Goal: Task Accomplishment & Management: Complete application form

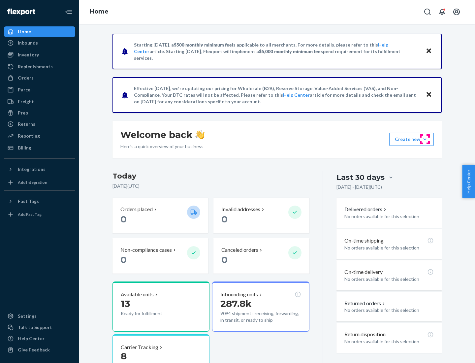
click at [425, 139] on button "Create new Create new inbound Create new order Create new product" at bounding box center [412, 139] width 45 height 13
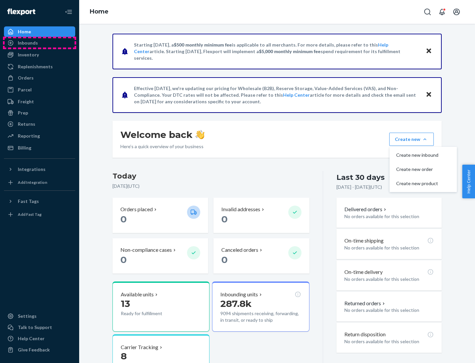
click at [40, 43] on div "Inbounds" at bounding box center [40, 42] width 70 height 9
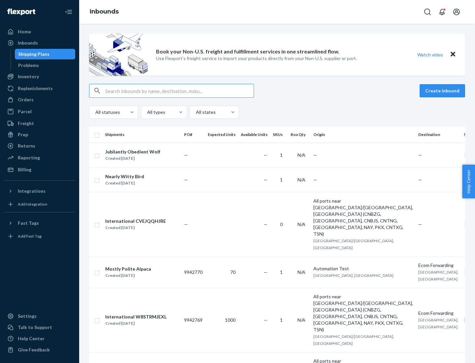
click at [444, 91] on button "Create inbound" at bounding box center [443, 90] width 46 height 13
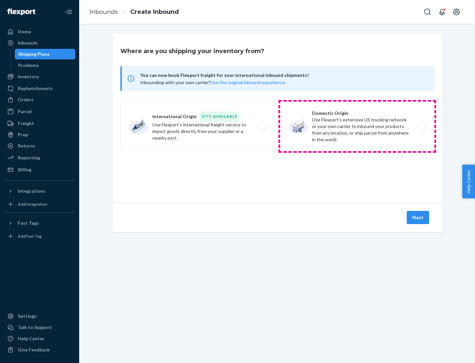
click at [358, 126] on label "Domestic Origin Use Flexport’s extensive US trucking network or your own carrie…" at bounding box center [357, 127] width 155 height 50
click at [422, 126] on input "Domestic Origin Use Flexport’s extensive US trucking network or your own carrie…" at bounding box center [424, 126] width 4 height 4
radio input "true"
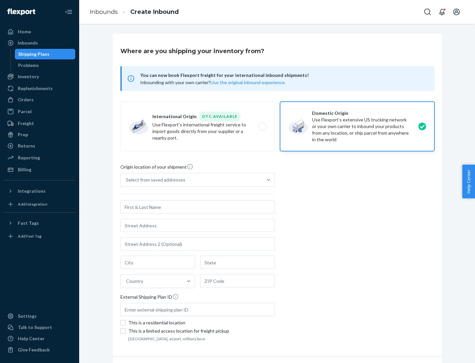
click at [154, 180] on div "Select from saved addresses" at bounding box center [155, 180] width 59 height 7
click at [127, 180] on input "Select from saved addresses" at bounding box center [126, 180] width 1 height 7
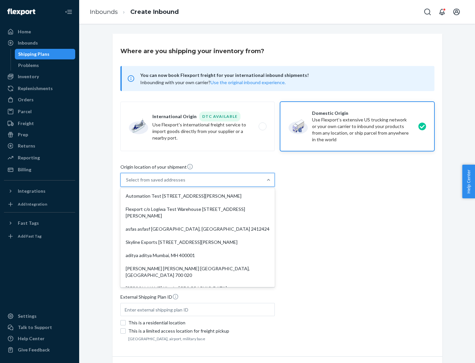
scroll to position [3, 0]
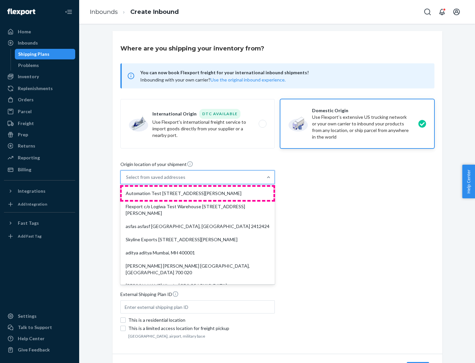
click at [198, 193] on div "Automation Test [STREET_ADDRESS][PERSON_NAME]" at bounding box center [198, 193] width 152 height 13
click at [127, 181] on input "option Automation Test [STREET_ADDRESS][PERSON_NAME]. 9 results available. Use …" at bounding box center [126, 177] width 1 height 7
type input "Automation Test"
type input "9th Floor"
type input "[GEOGRAPHIC_DATA]"
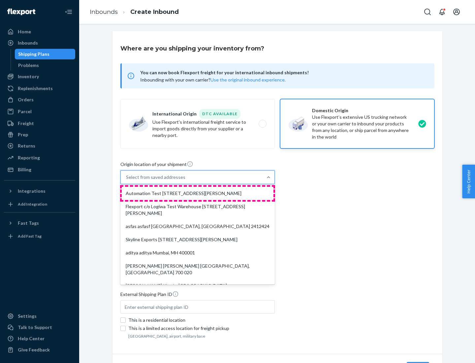
type input "CA"
type input "94104"
type input "[STREET_ADDRESS][PERSON_NAME]"
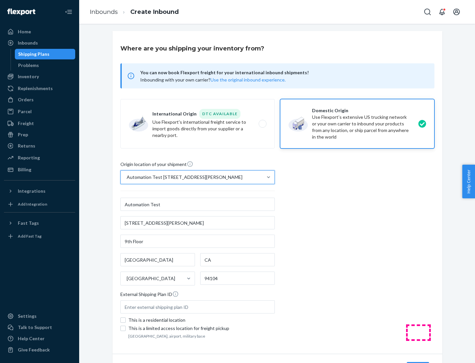
scroll to position [39, 0]
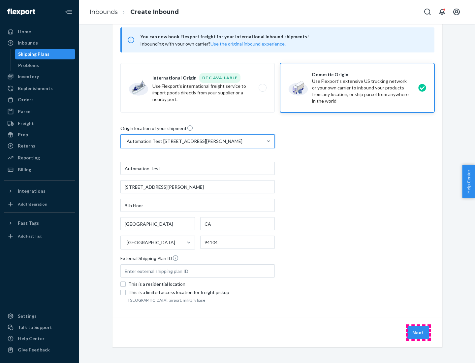
click at [419, 333] on button "Next" at bounding box center [418, 332] width 22 height 13
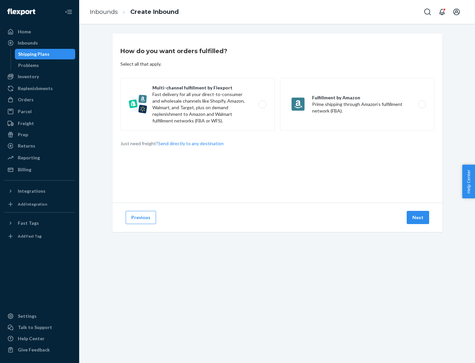
click at [198, 104] on label "Multi-channel fulfillment by Flexport Fast delivery for all your direct-to-cons…" at bounding box center [198, 104] width 155 height 53
click at [262, 104] on input "Multi-channel fulfillment by Flexport Fast delivery for all your direct-to-cons…" at bounding box center [264, 104] width 4 height 4
radio input "true"
click at [419, 218] on button "Next" at bounding box center [418, 217] width 22 height 13
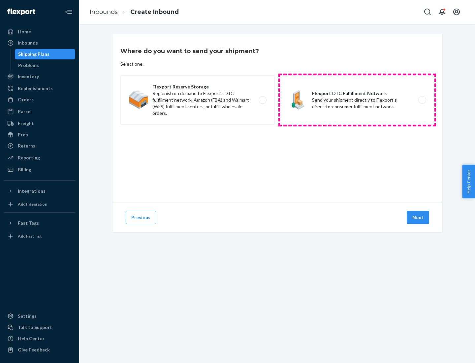
click at [358, 100] on label "Flexport DTC Fulfillment Network Send your shipment directly to Flexport's dire…" at bounding box center [357, 100] width 155 height 50
click at [422, 100] on input "Flexport DTC Fulfillment Network Send your shipment directly to Flexport's dire…" at bounding box center [424, 100] width 4 height 4
radio input "true"
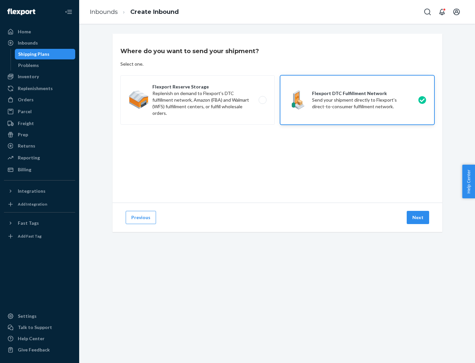
click at [419, 218] on button "Next" at bounding box center [418, 217] width 22 height 13
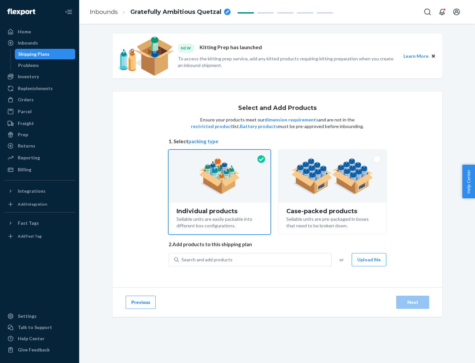
click at [333, 176] on img at bounding box center [333, 176] width 82 height 36
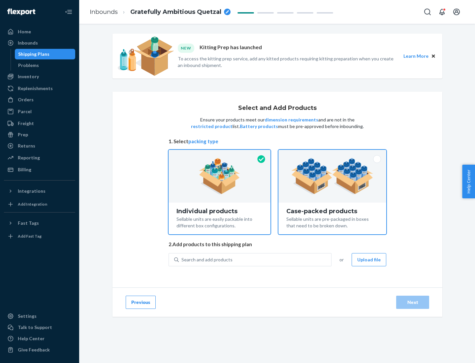
click at [333, 154] on input "Case-packed products Sellable units are pre-packaged in boxes that need to be b…" at bounding box center [332, 152] width 4 height 4
radio input "true"
radio input "false"
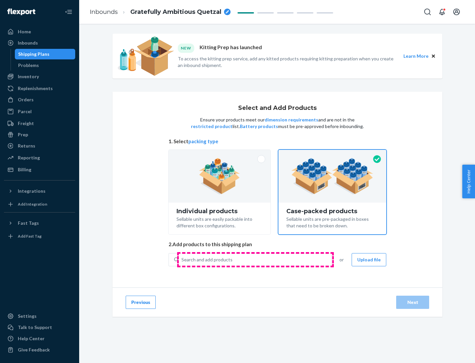
click at [256, 260] on div "Search and add products" at bounding box center [255, 260] width 153 height 12
click at [182, 260] on input "Search and add products" at bounding box center [182, 260] width 1 height 7
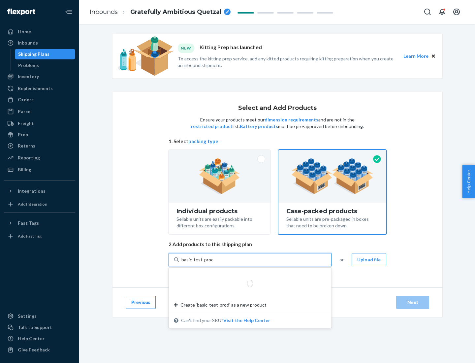
type input "basic-test-product-1"
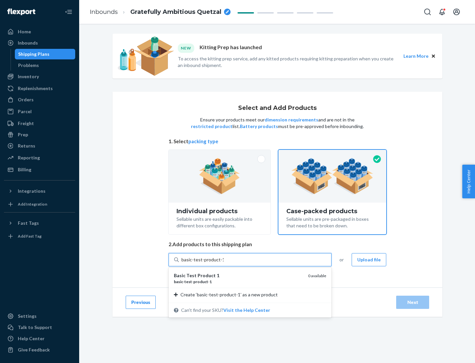
click at [239, 282] on div "basic - test - product - 1" at bounding box center [238, 282] width 129 height 6
click at [224, 263] on input "basic-test-product-1" at bounding box center [203, 260] width 42 height 7
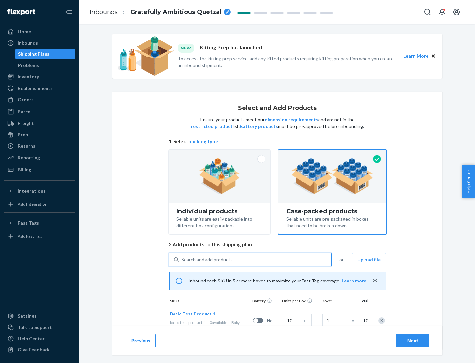
scroll to position [24, 0]
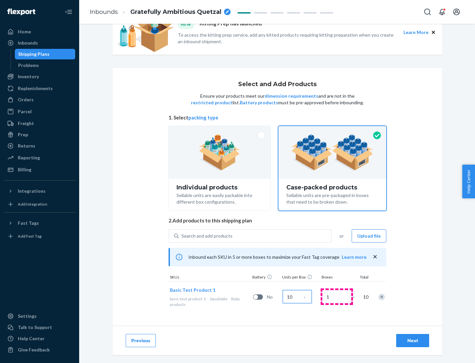
type input "10"
type input "7"
click at [413, 341] on div "Next" at bounding box center [413, 340] width 22 height 7
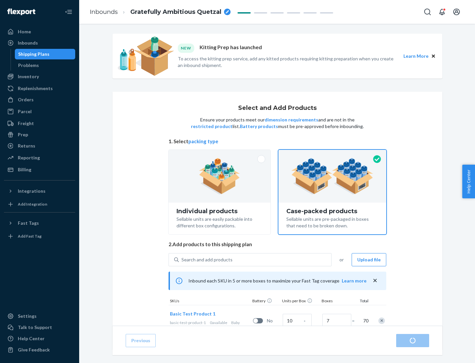
radio input "true"
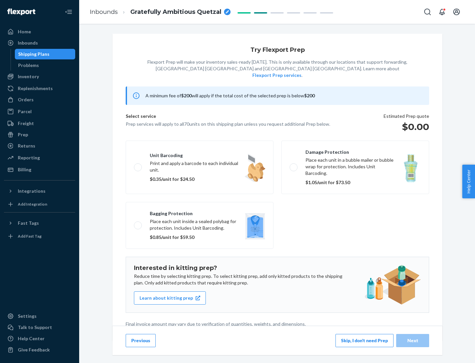
scroll to position [2, 0]
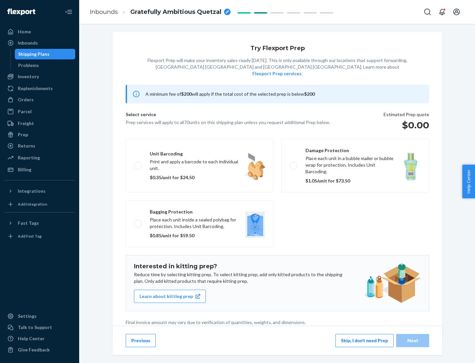
click at [200, 210] on label "Bagging protection Place each unit inside a sealed polybag for protection. Incl…" at bounding box center [200, 223] width 148 height 47
click at [138, 222] on input "Bagging protection Place each unit inside a sealed polybag for protection. Incl…" at bounding box center [136, 224] width 4 height 4
checkbox input "true"
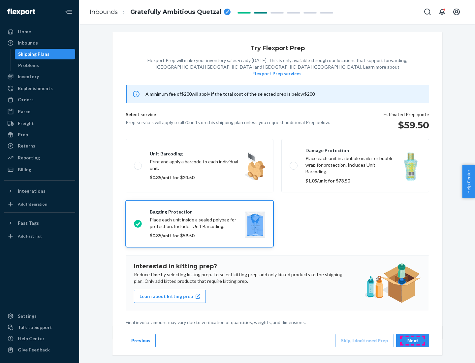
click at [413, 340] on div "Next" at bounding box center [413, 340] width 22 height 7
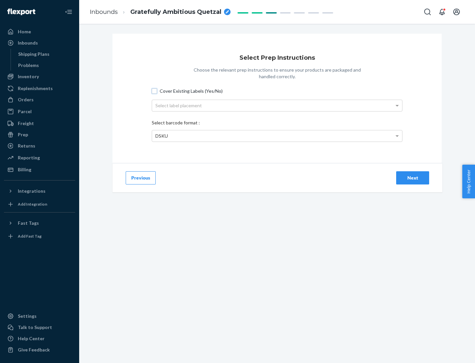
click at [155, 91] on input "Cover Existing Labels (Yes/No)" at bounding box center [154, 90] width 5 height 5
checkbox input "true"
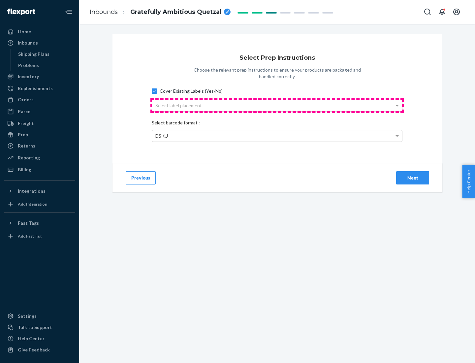
click at [277, 105] on div "Select label placement" at bounding box center [277, 105] width 250 height 11
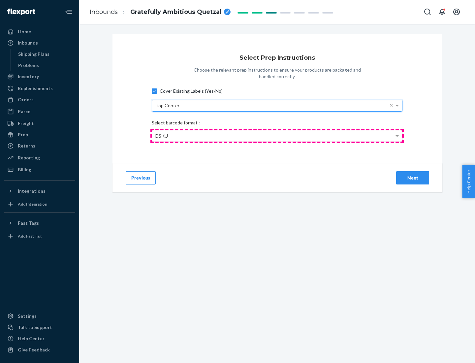
click at [277, 136] on div "DSKU" at bounding box center [277, 135] width 250 height 11
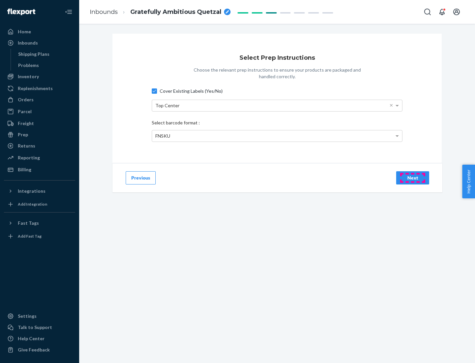
click at [413, 178] on div "Next" at bounding box center [413, 178] width 22 height 7
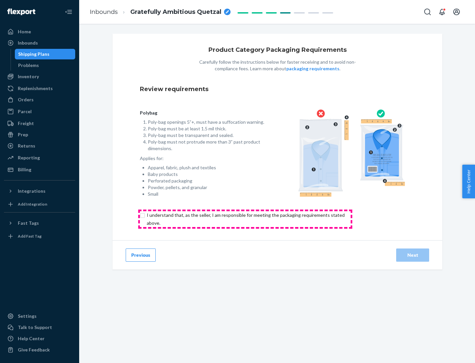
click at [245, 219] on input "checkbox" at bounding box center [250, 219] width 220 height 16
checkbox input "true"
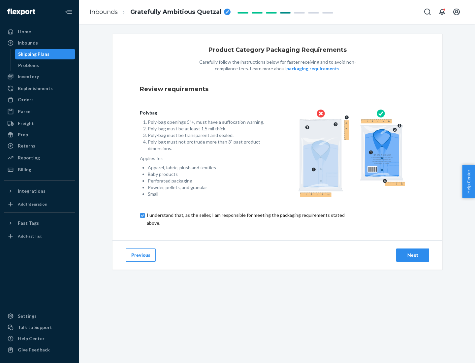
click at [413, 255] on div "Next" at bounding box center [413, 255] width 22 height 7
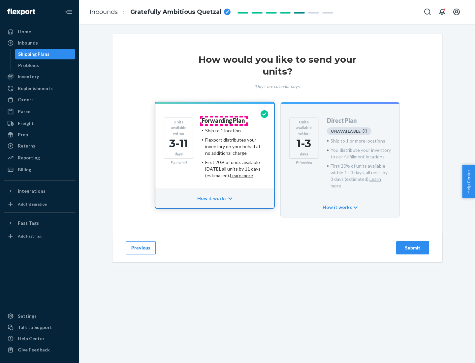
click at [224, 121] on h4 "Forwarding Plan" at bounding box center [223, 121] width 43 height 7
click at [413, 245] on div "Submit" at bounding box center [413, 248] width 22 height 7
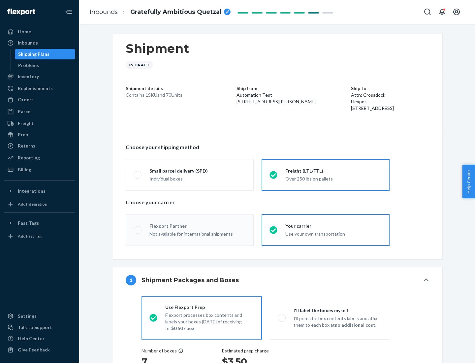
radio input "true"
radio input "false"
radio input "true"
radio input "false"
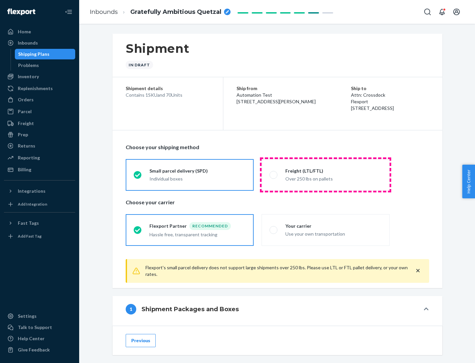
click at [326, 175] on div "Over 250 lbs on pallets" at bounding box center [334, 178] width 96 height 8
click at [274, 175] on input "Freight (LTL/FTL) Over 250 lbs on pallets" at bounding box center [272, 175] width 4 height 4
radio input "true"
radio input "false"
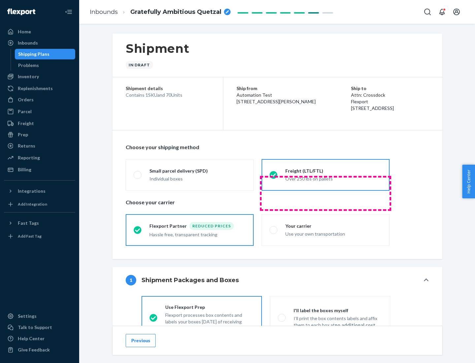
scroll to position [37, 0]
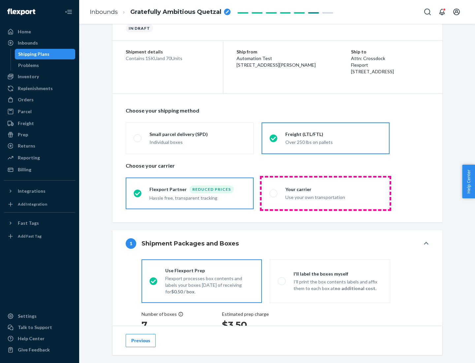
click at [326, 193] on div "Use your own transportation" at bounding box center [334, 197] width 96 height 8
click at [274, 193] on input "Your carrier Use your own transportation" at bounding box center [272, 193] width 4 height 4
radio input "true"
radio input "false"
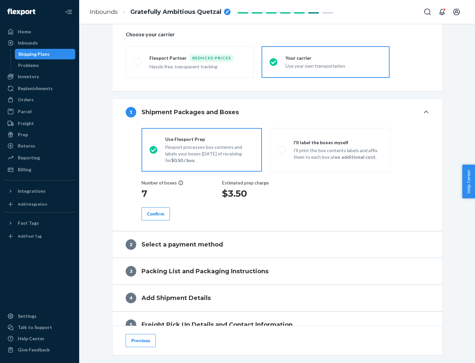
scroll to position [124, 0]
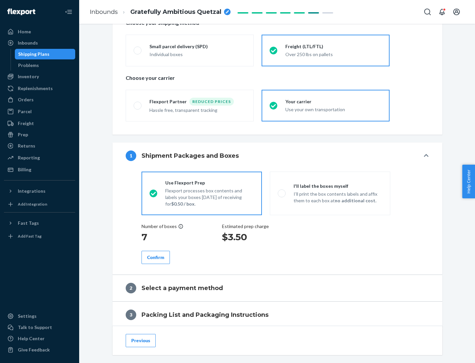
click at [330, 193] on p "I’ll print the box contents labels and affix them to each box at no additional …" at bounding box center [338, 197] width 89 height 13
click at [282, 193] on input "I'll label the boxes myself I’ll print the box contents labels and affix them t…" at bounding box center [280, 193] width 4 height 4
radio input "true"
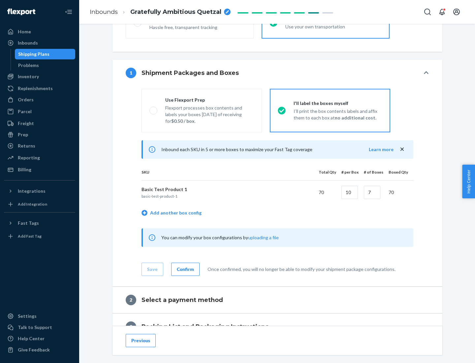
scroll to position [114, 0]
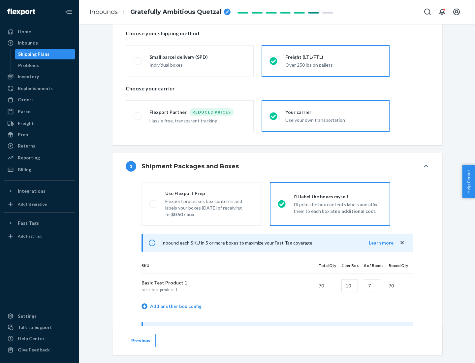
click at [210, 193] on div "Use Flexport Prep" at bounding box center [209, 193] width 89 height 7
click at [154, 202] on input "Use Flexport Prep Flexport processes box contents and labels your boxes [DATE] …" at bounding box center [152, 204] width 4 height 4
radio input "true"
radio input "false"
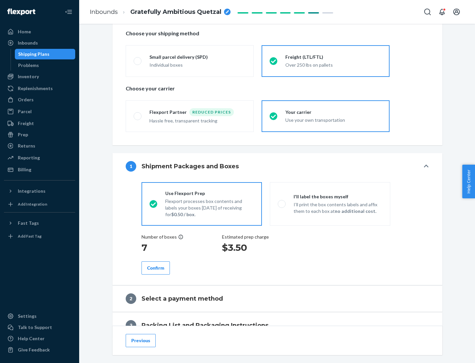
scroll to position [189, 0]
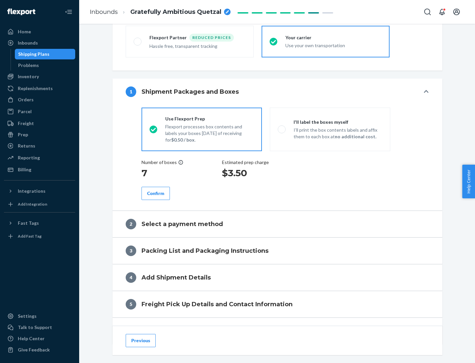
click at [156, 193] on div "Confirm" at bounding box center [155, 193] width 17 height 7
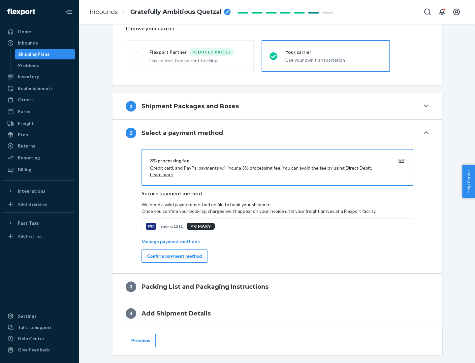
scroll to position [237, 0]
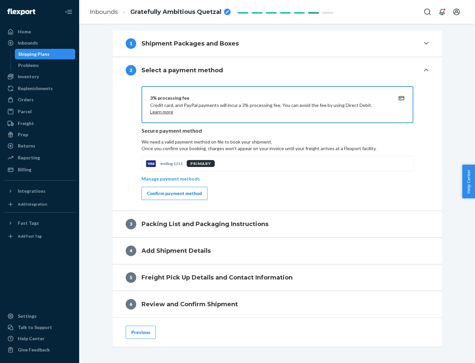
click at [174, 193] on div "Confirm payment method" at bounding box center [174, 193] width 55 height 7
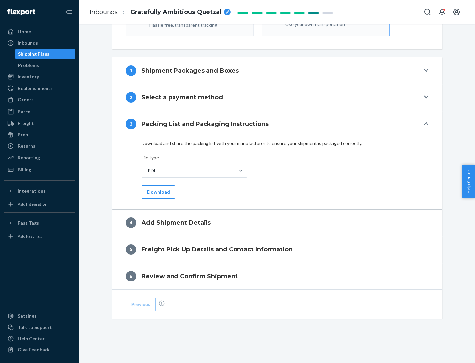
scroll to position [208, 0]
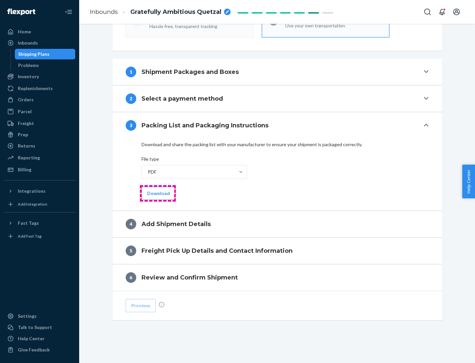
click at [158, 193] on button "Download" at bounding box center [159, 193] width 34 height 13
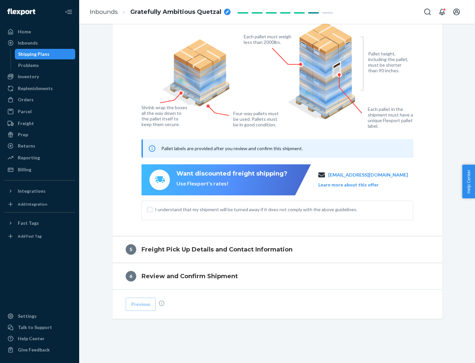
click at [278, 209] on span "I understand that my shipment will be turned away if it does not comply with th…" at bounding box center [281, 209] width 253 height 7
click at [153, 209] on input "I understand that my shipment will be turned away if it does not comply with th…" at bounding box center [149, 209] width 5 height 5
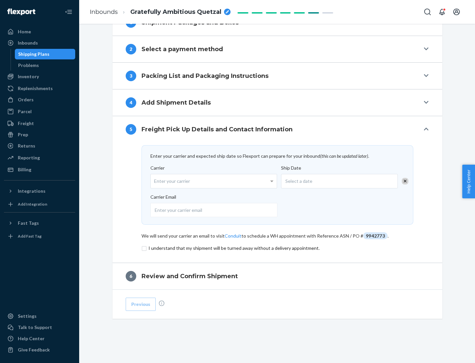
scroll to position [258, 0]
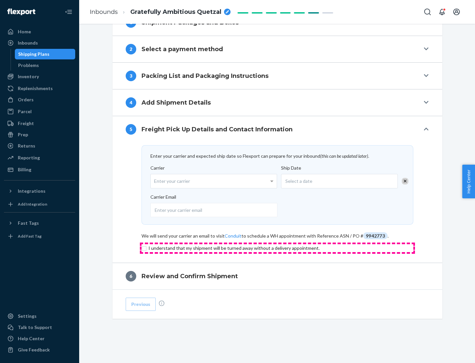
click at [278, 248] on input "checkbox" at bounding box center [278, 248] width 272 height 8
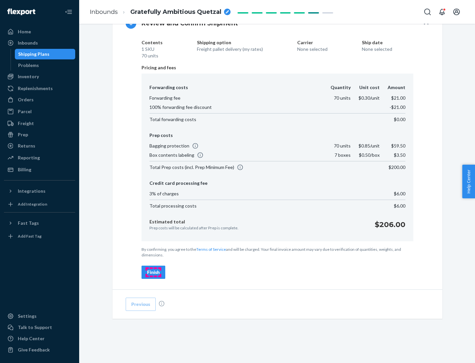
click at [154, 272] on div "Finish" at bounding box center [153, 272] width 13 height 7
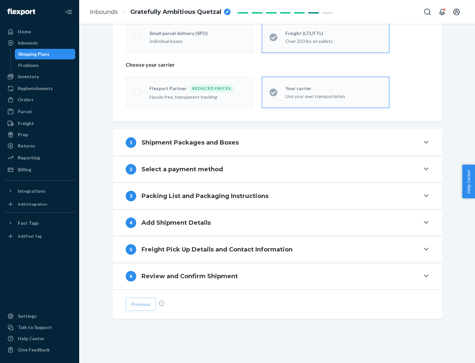
scroll to position [138, 0]
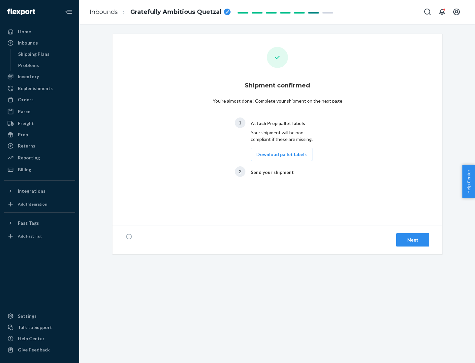
click at [280, 155] on button "Download pallet labels" at bounding box center [282, 154] width 62 height 13
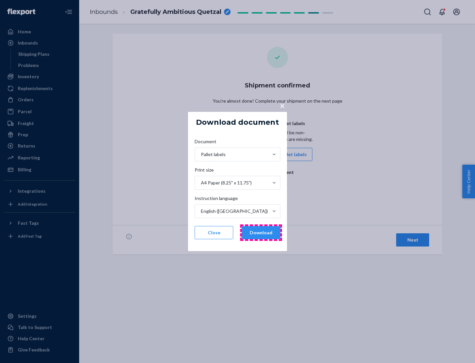
click at [261, 233] on button "Download" at bounding box center [261, 232] width 39 height 13
click at [282, 105] on span "×" at bounding box center [282, 105] width 5 height 11
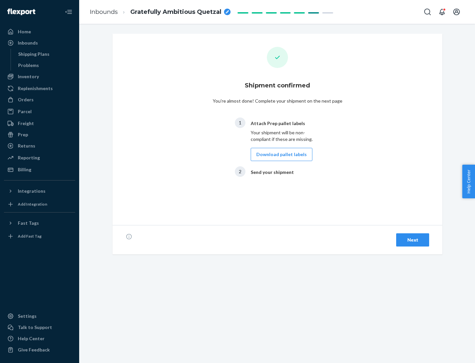
click at [413, 240] on div "Next" at bounding box center [413, 240] width 22 height 7
